Goal: Entertainment & Leisure: Consume media (video, audio)

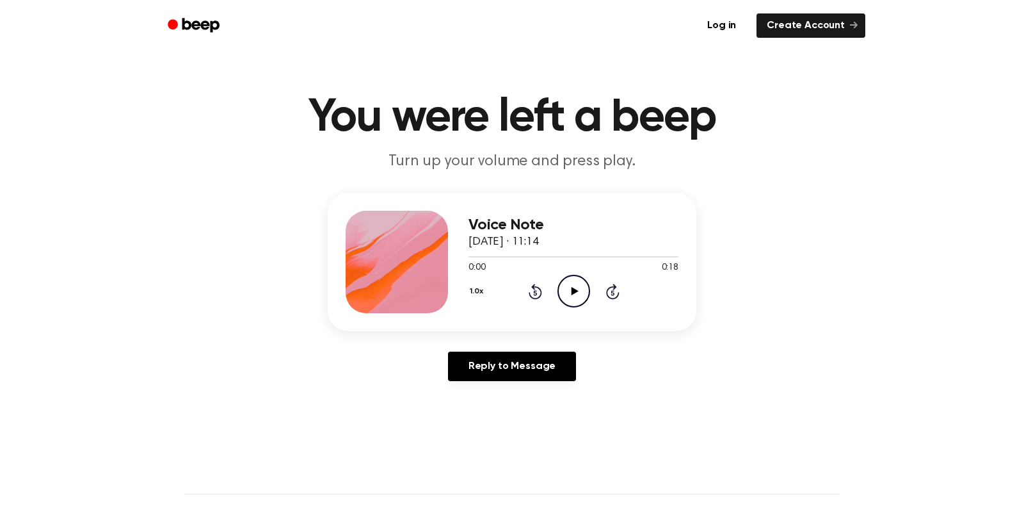
scroll to position [90, 0]
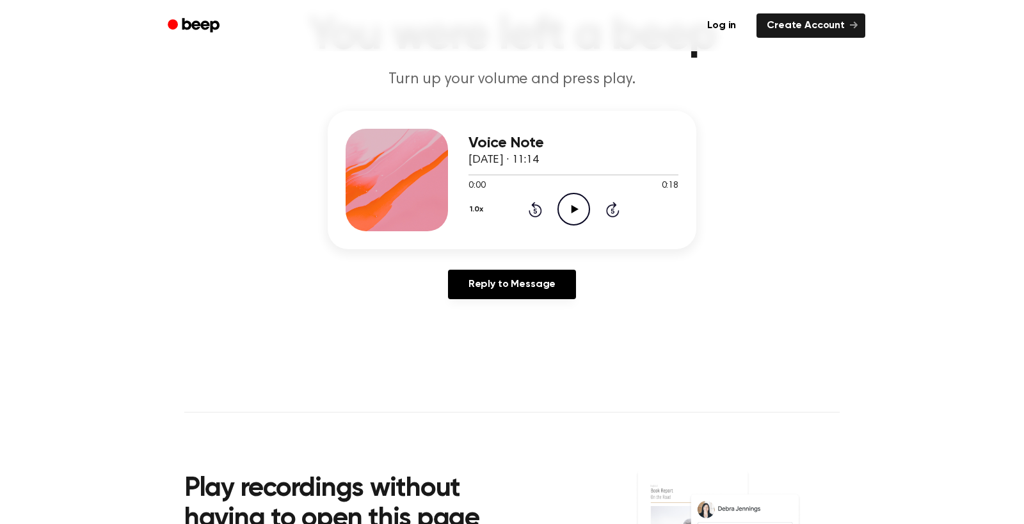
click at [590, 225] on icon "Play Audio" at bounding box center [574, 209] width 33 height 33
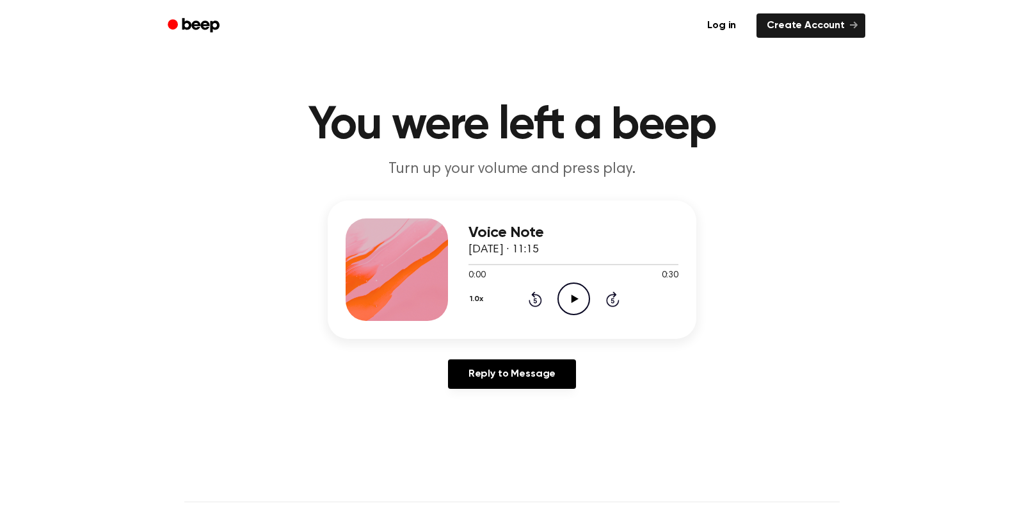
click at [590, 315] on icon "Play Audio" at bounding box center [574, 298] width 33 height 33
